Goal: Task Accomplishment & Management: Use online tool/utility

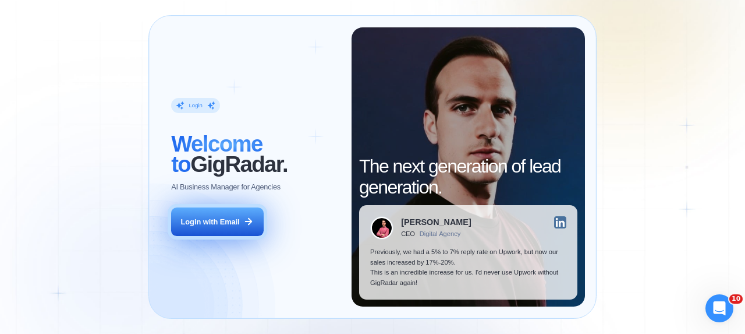
click at [219, 231] on button "Login with Email" at bounding box center [217, 221] width 92 height 29
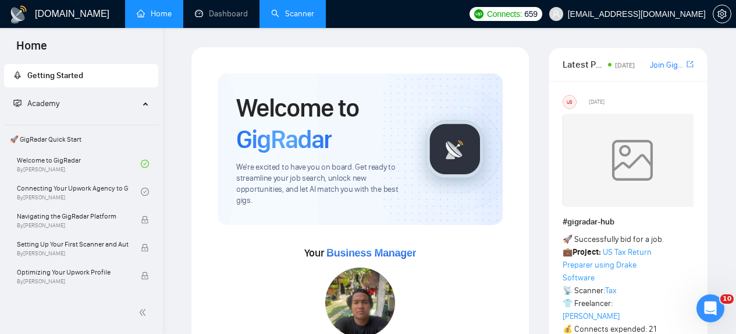
click at [308, 15] on link "Scanner" at bounding box center [292, 14] width 43 height 10
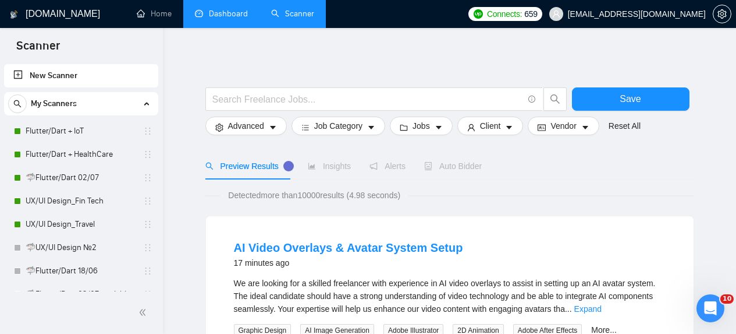
click at [214, 15] on link "Dashboard" at bounding box center [221, 14] width 53 height 10
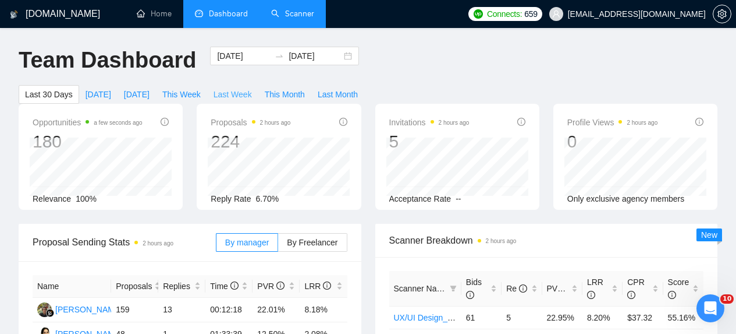
click at [238, 93] on span "Last Week" at bounding box center [233, 94] width 38 height 13
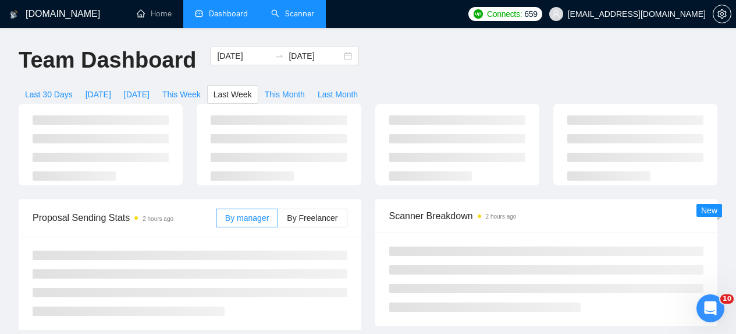
type input "2025-09-08"
type input "2025-09-14"
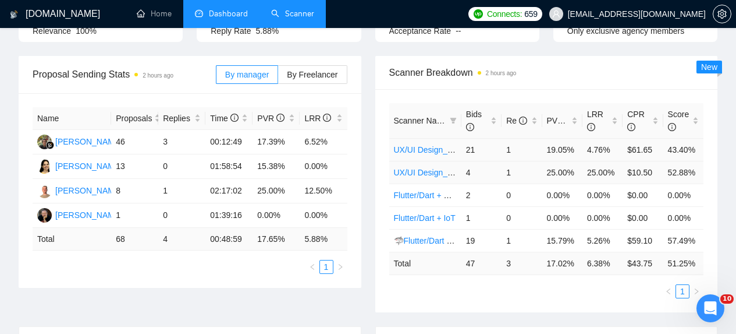
scroll to position [171, 0]
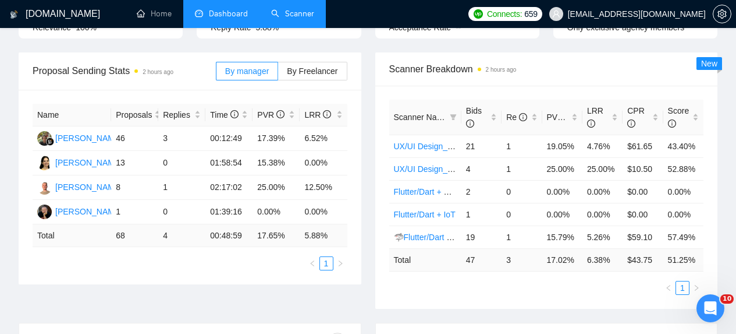
click at [508, 260] on td "3" at bounding box center [522, 259] width 40 height 23
click at [552, 261] on td "17.02 %" at bounding box center [562, 259] width 40 height 23
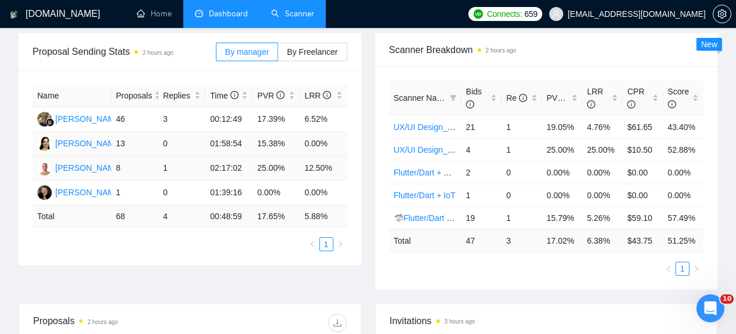
scroll to position [191, 0]
